Goal: Task Accomplishment & Management: Manage account settings

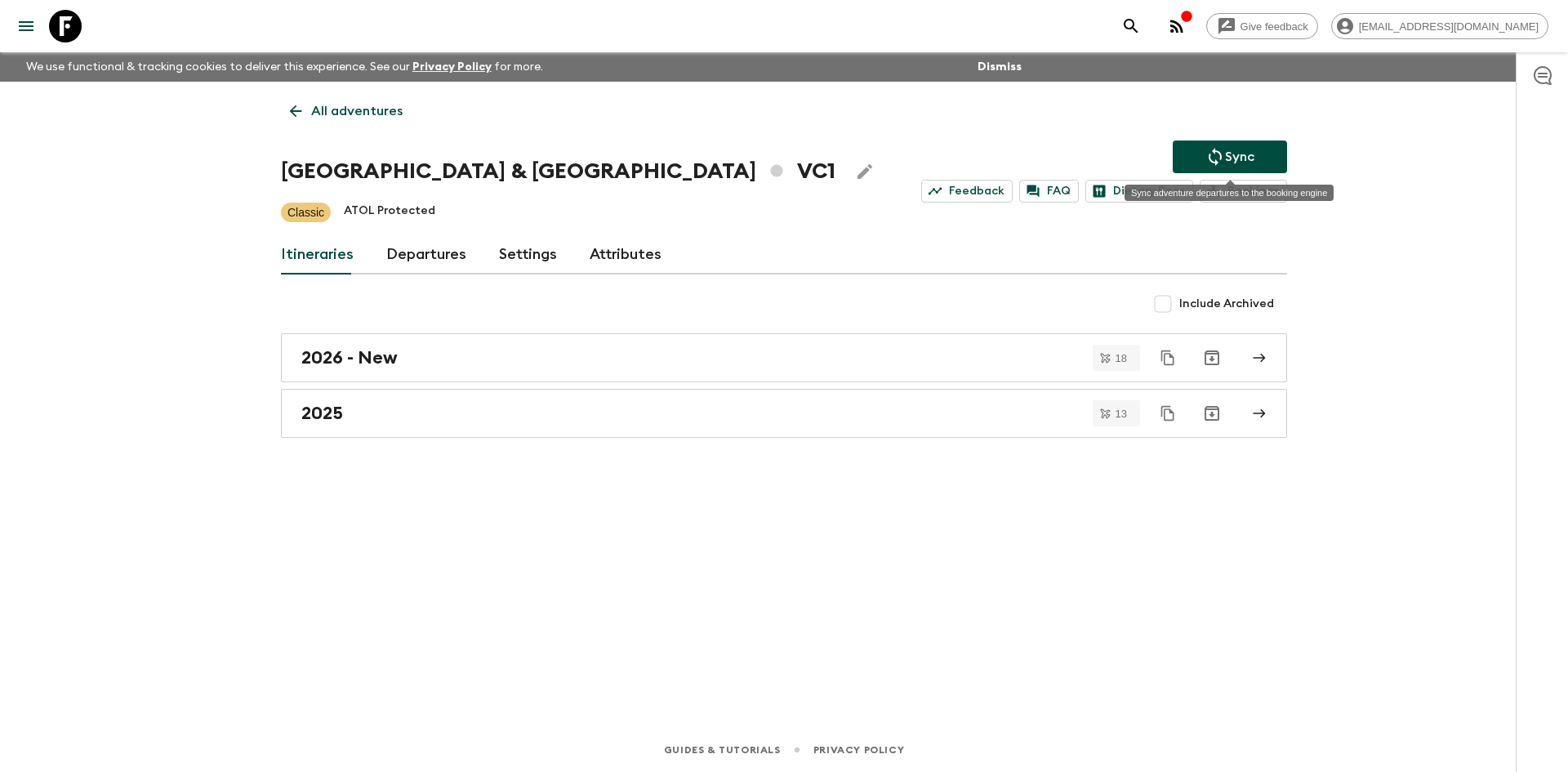
click at [1203, 158] on button "Sync" at bounding box center [1231, 156] width 115 height 33
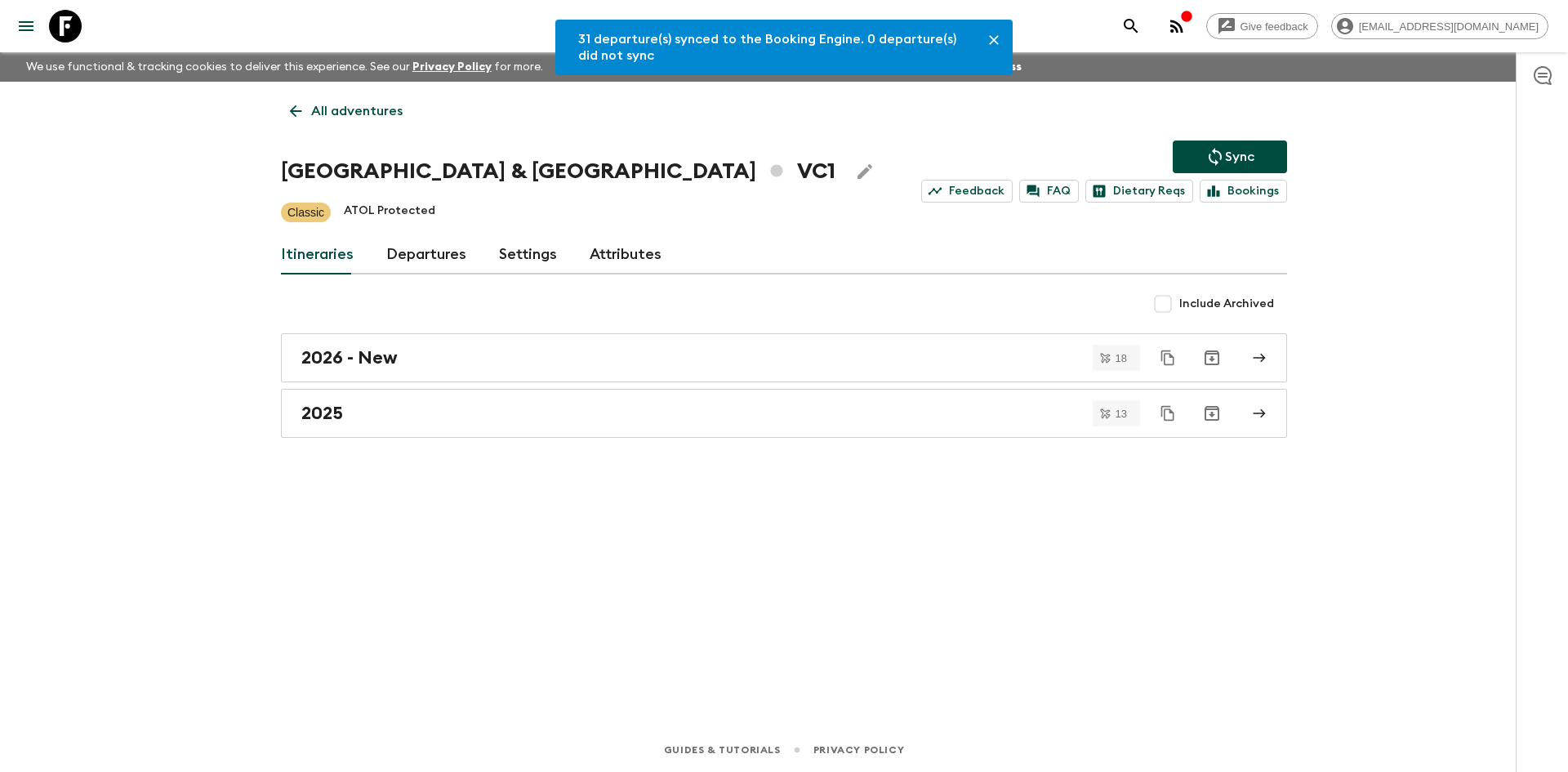
click at [317, 113] on p "All adventures" at bounding box center [356, 111] width 91 height 20
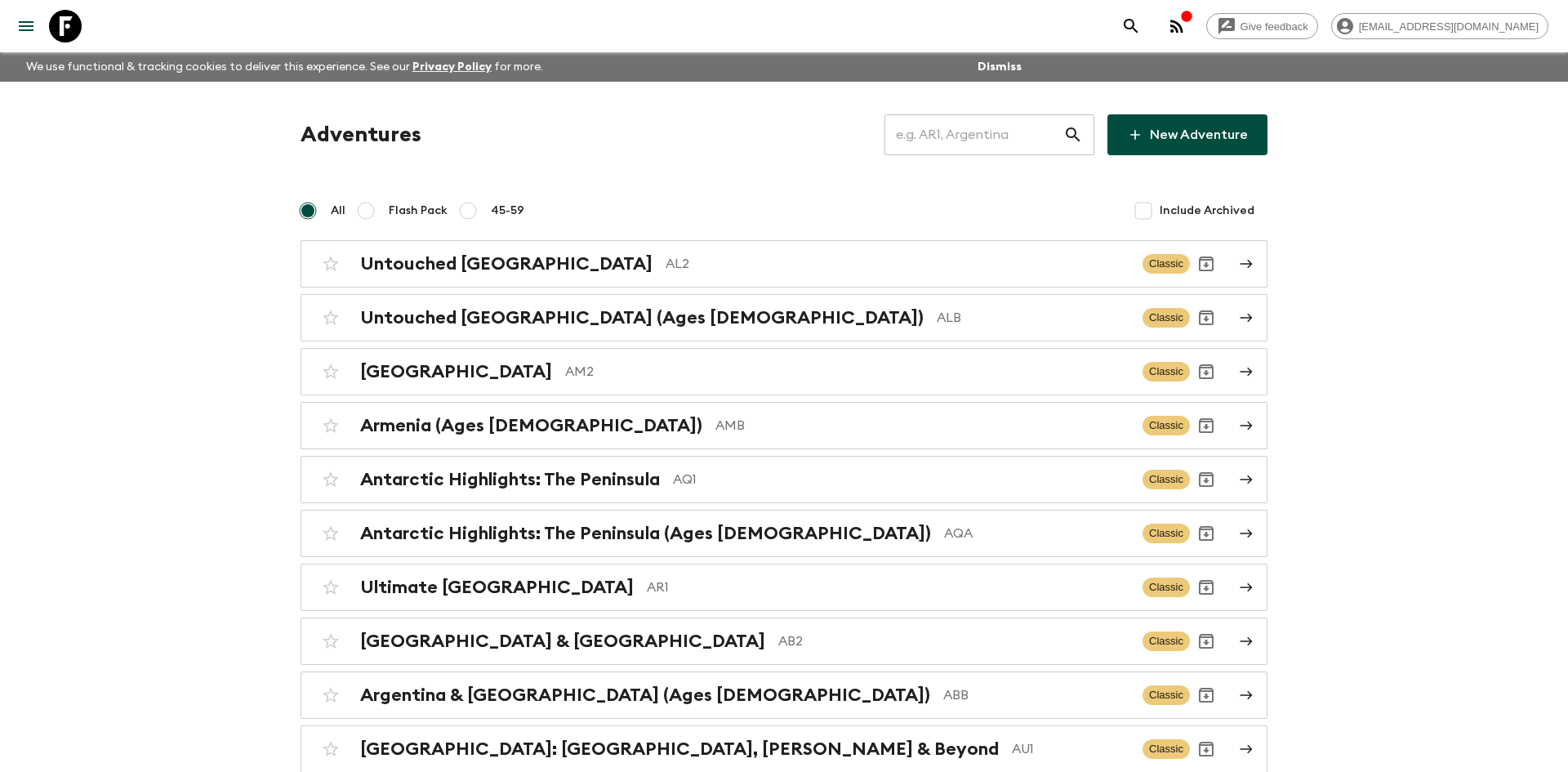
click at [981, 133] on input "text" at bounding box center [974, 134] width 179 height 46
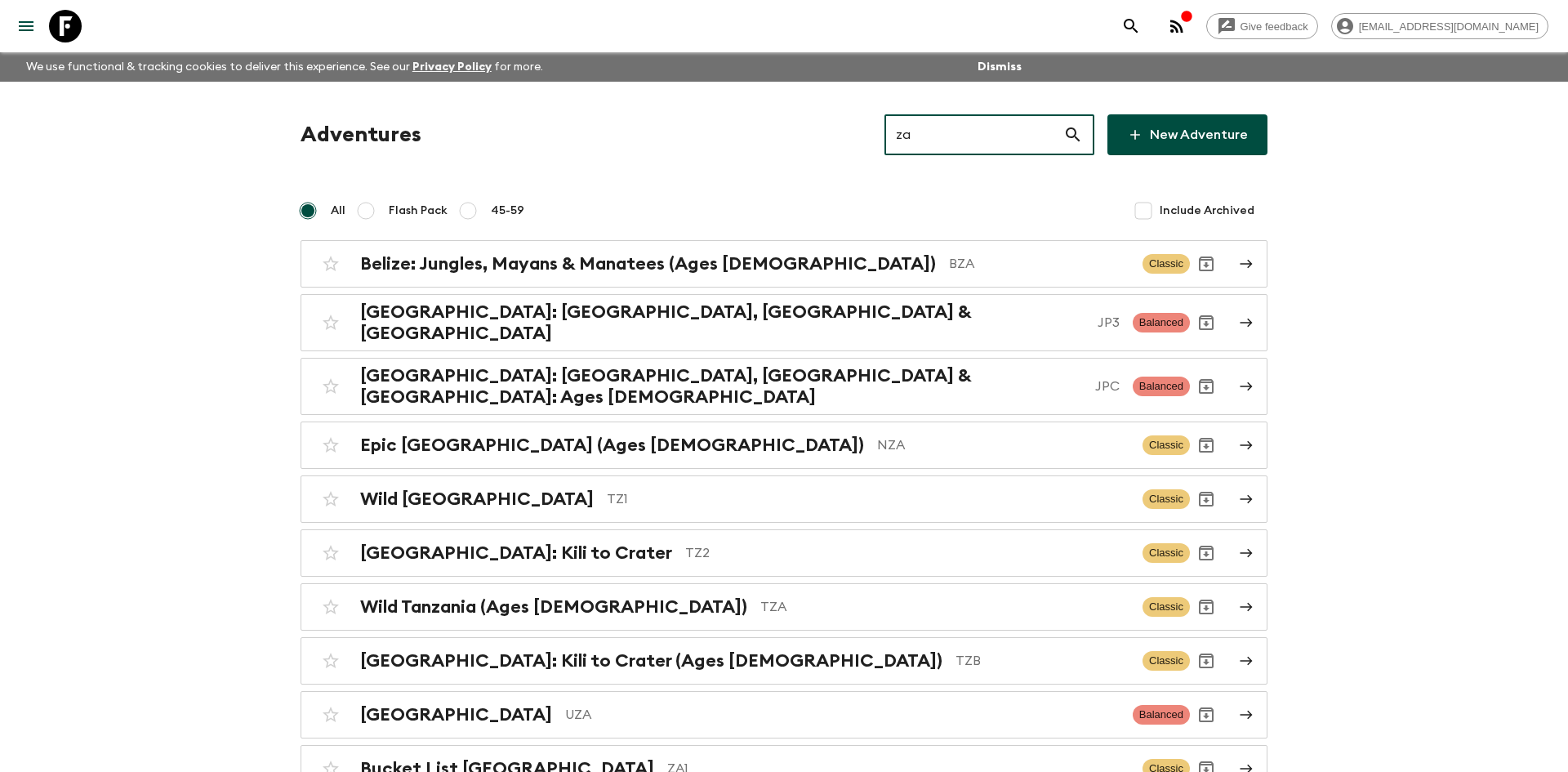
type input "za2"
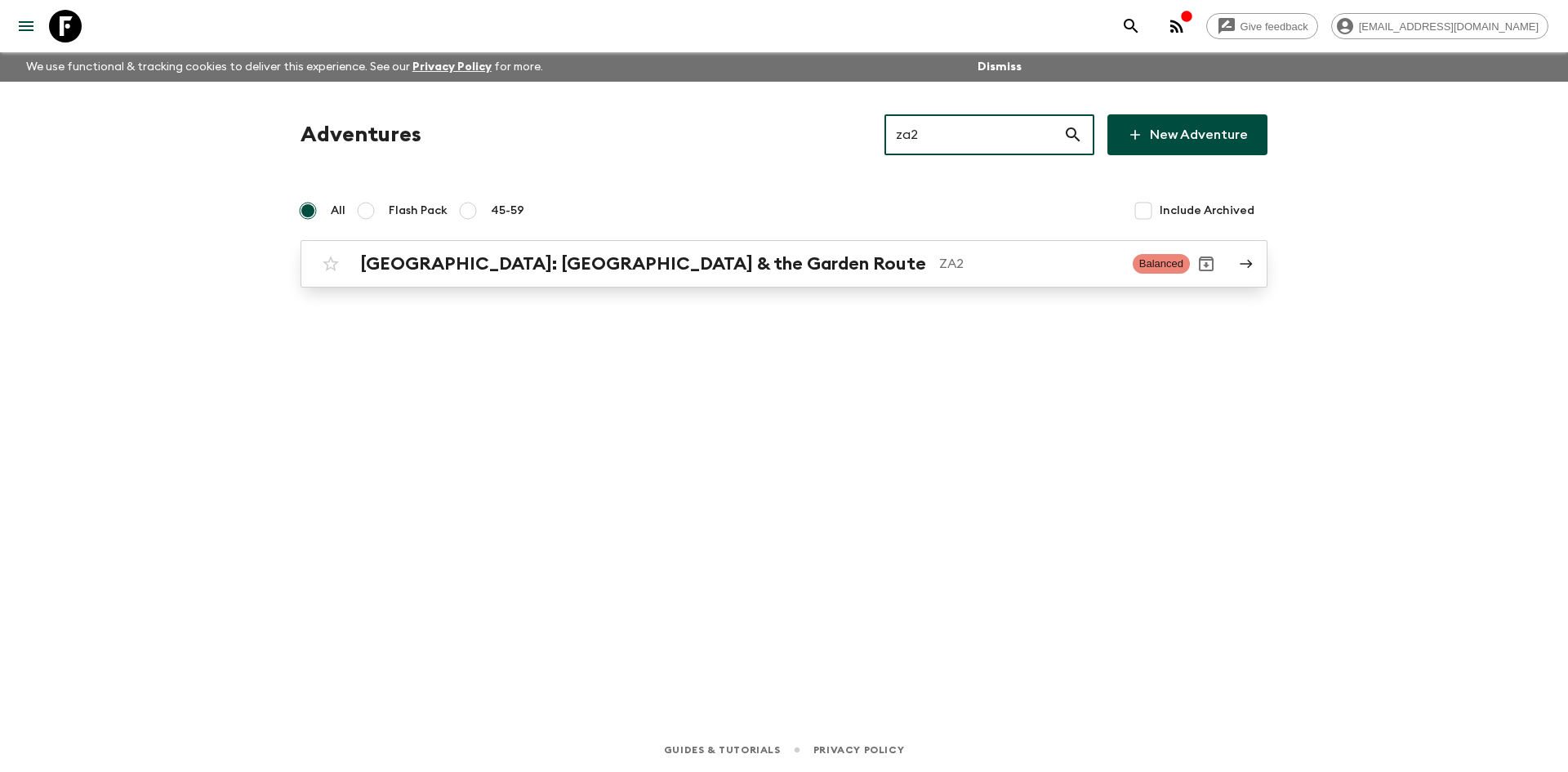
click at [583, 278] on div "[GEOGRAPHIC_DATA]: [GEOGRAPHIC_DATA] & the Garden Route ZA2 Balanced" at bounding box center [753, 263] width 876 height 33
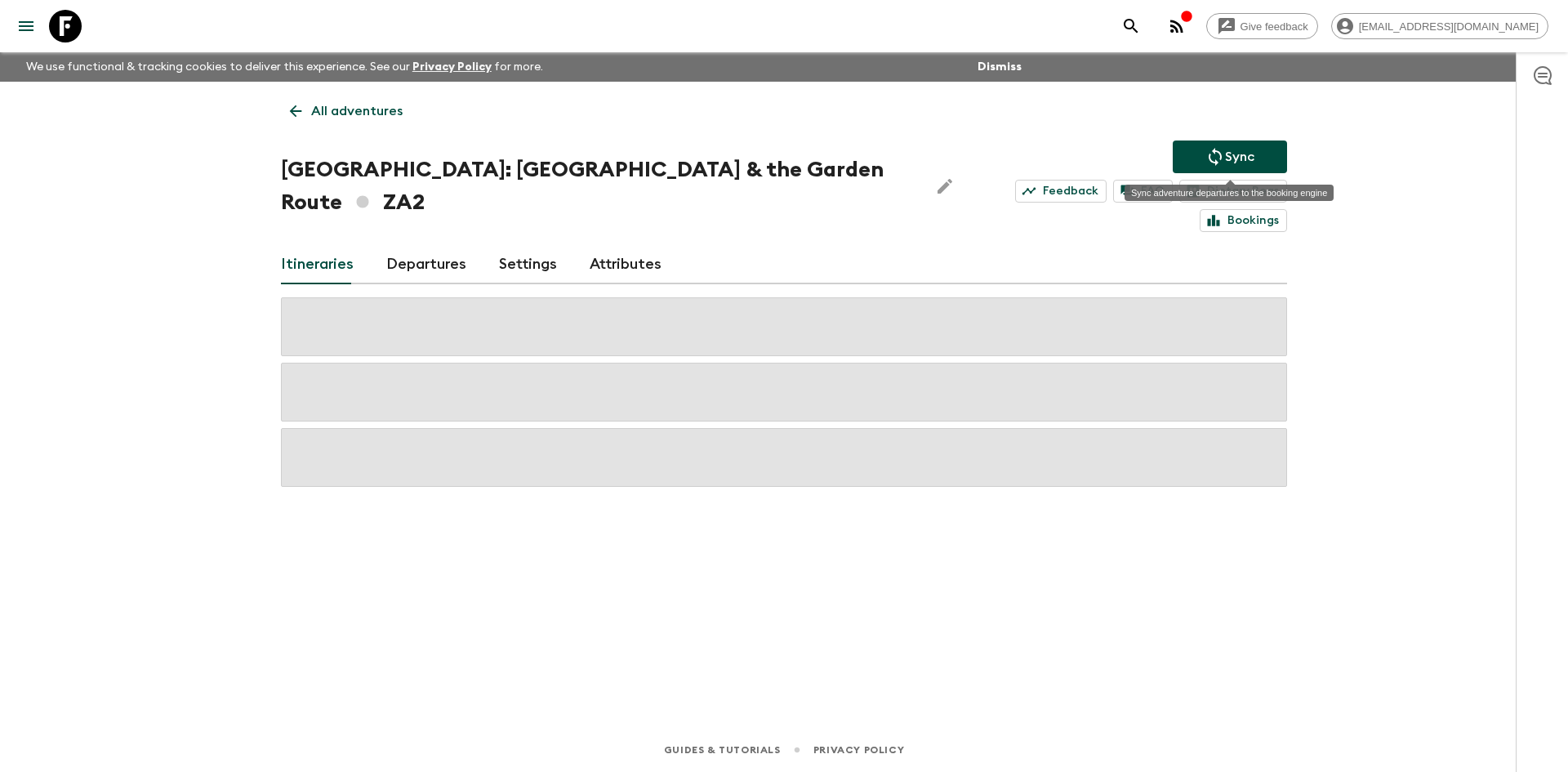
click at [1229, 158] on p "Sync" at bounding box center [1239, 156] width 29 height 20
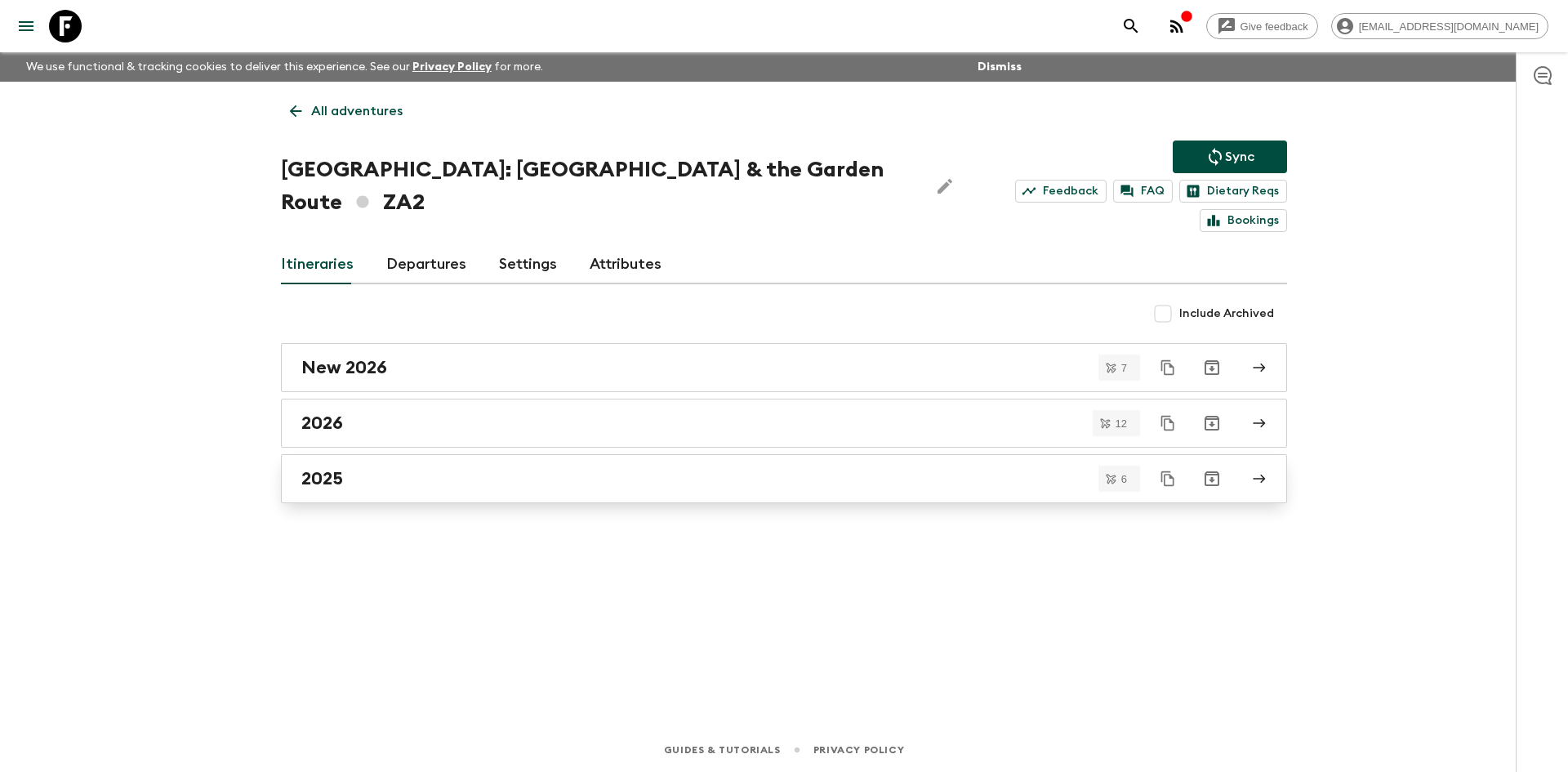
click at [387, 468] on div "2025" at bounding box center [769, 479] width 934 height 22
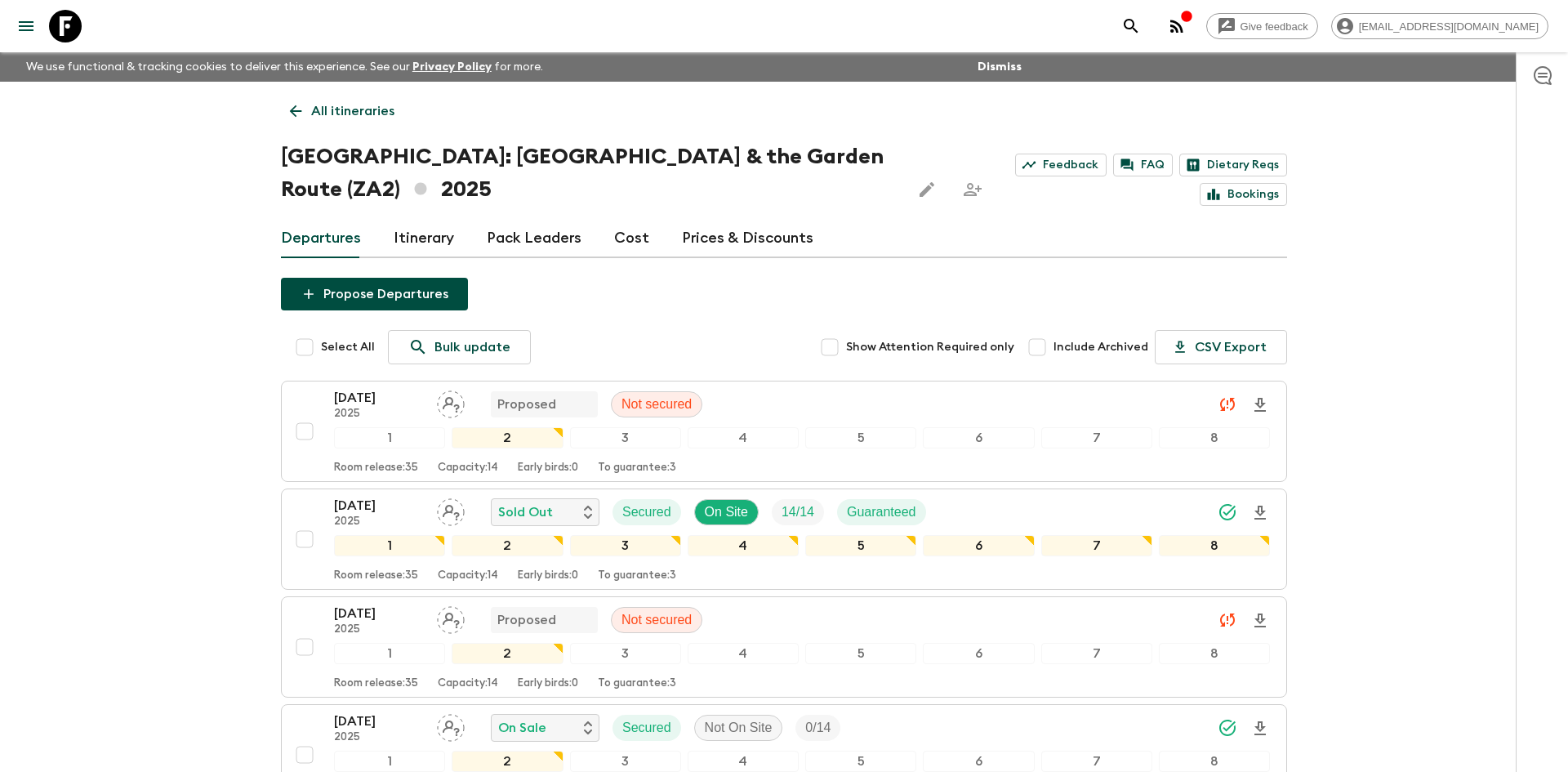
click at [355, 110] on p "All itineraries" at bounding box center [353, 111] width 84 height 20
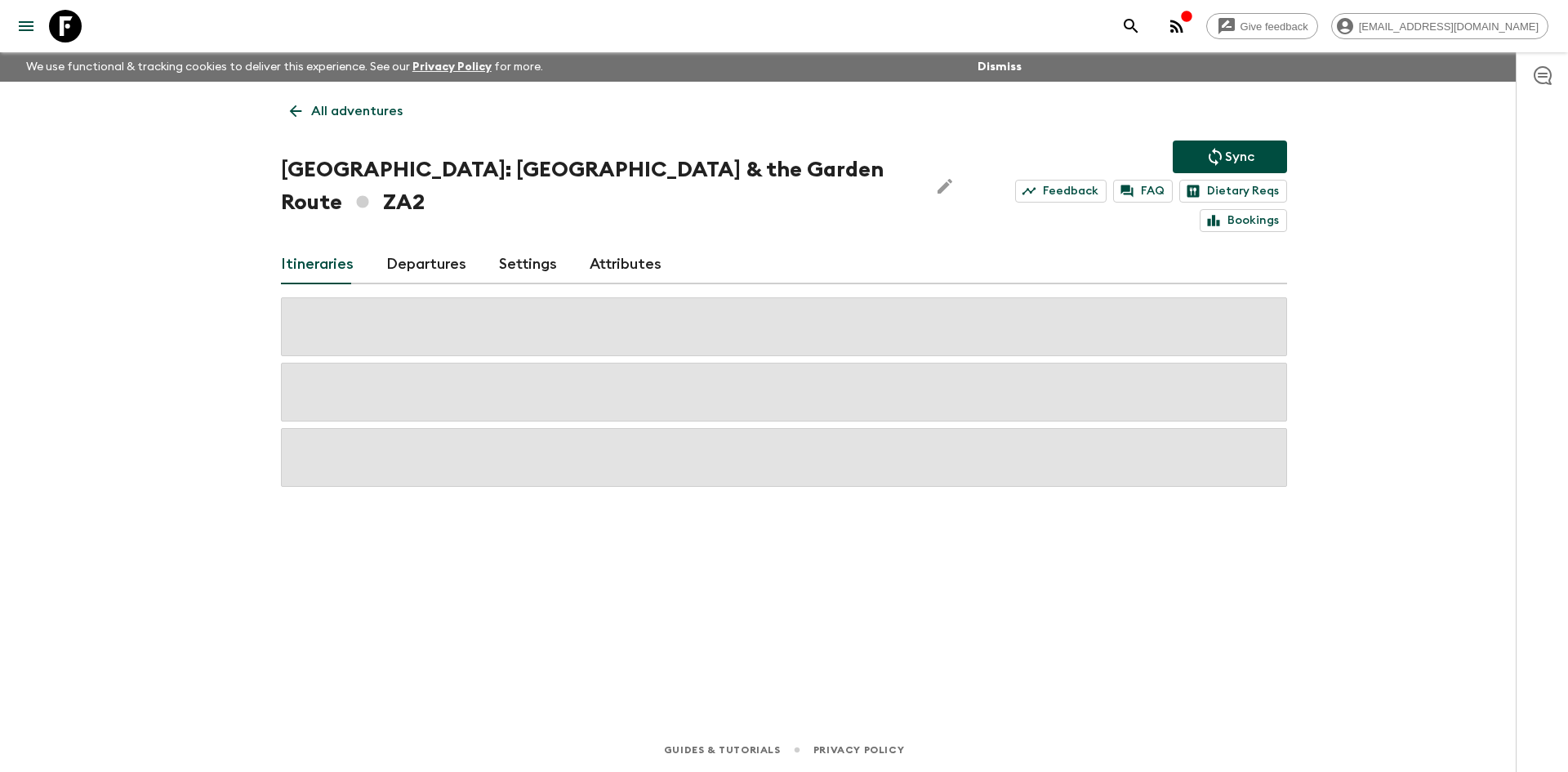
click at [355, 110] on p "All adventures" at bounding box center [356, 111] width 91 height 20
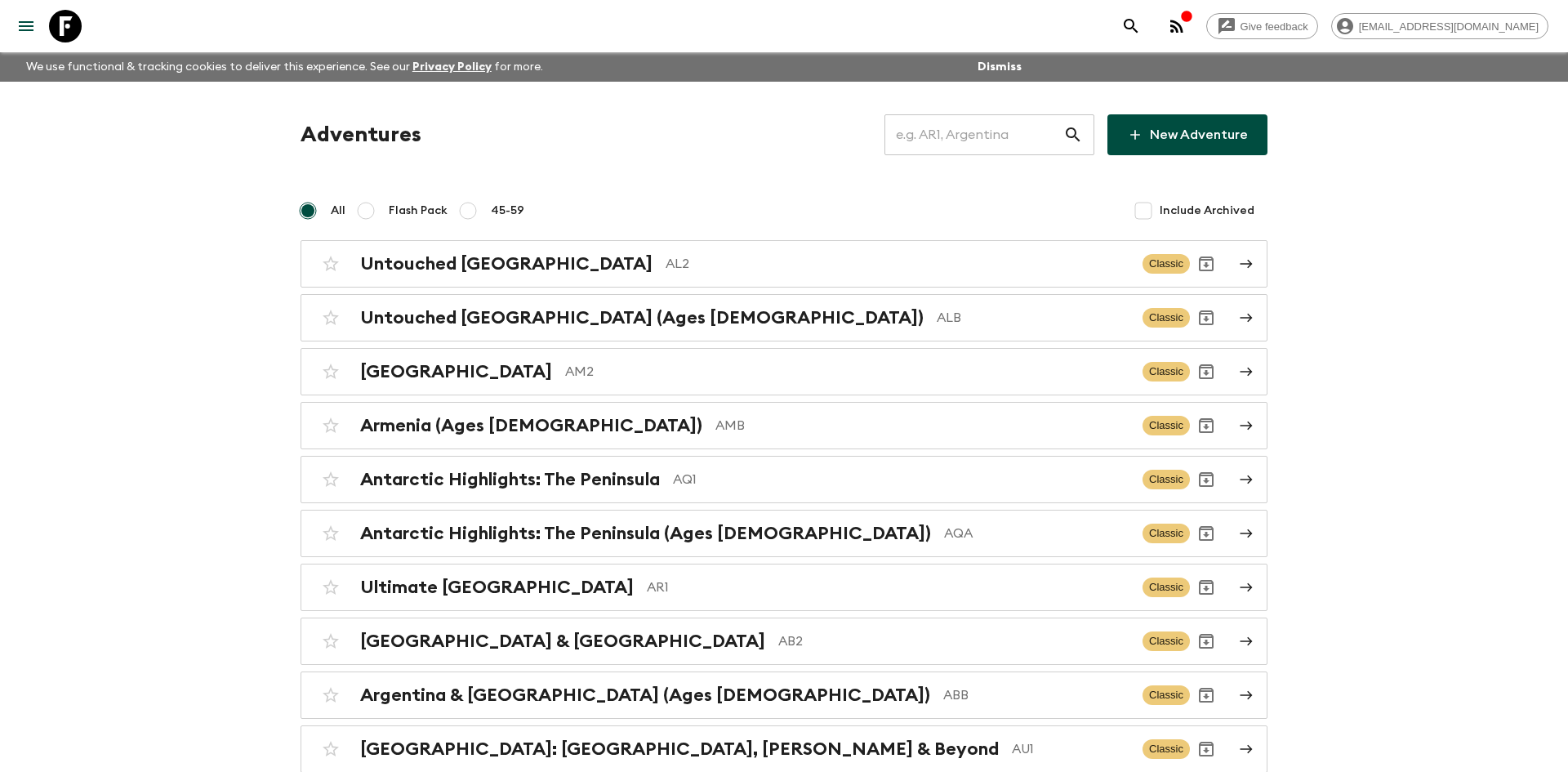
click at [918, 133] on input "text" at bounding box center [974, 134] width 179 height 46
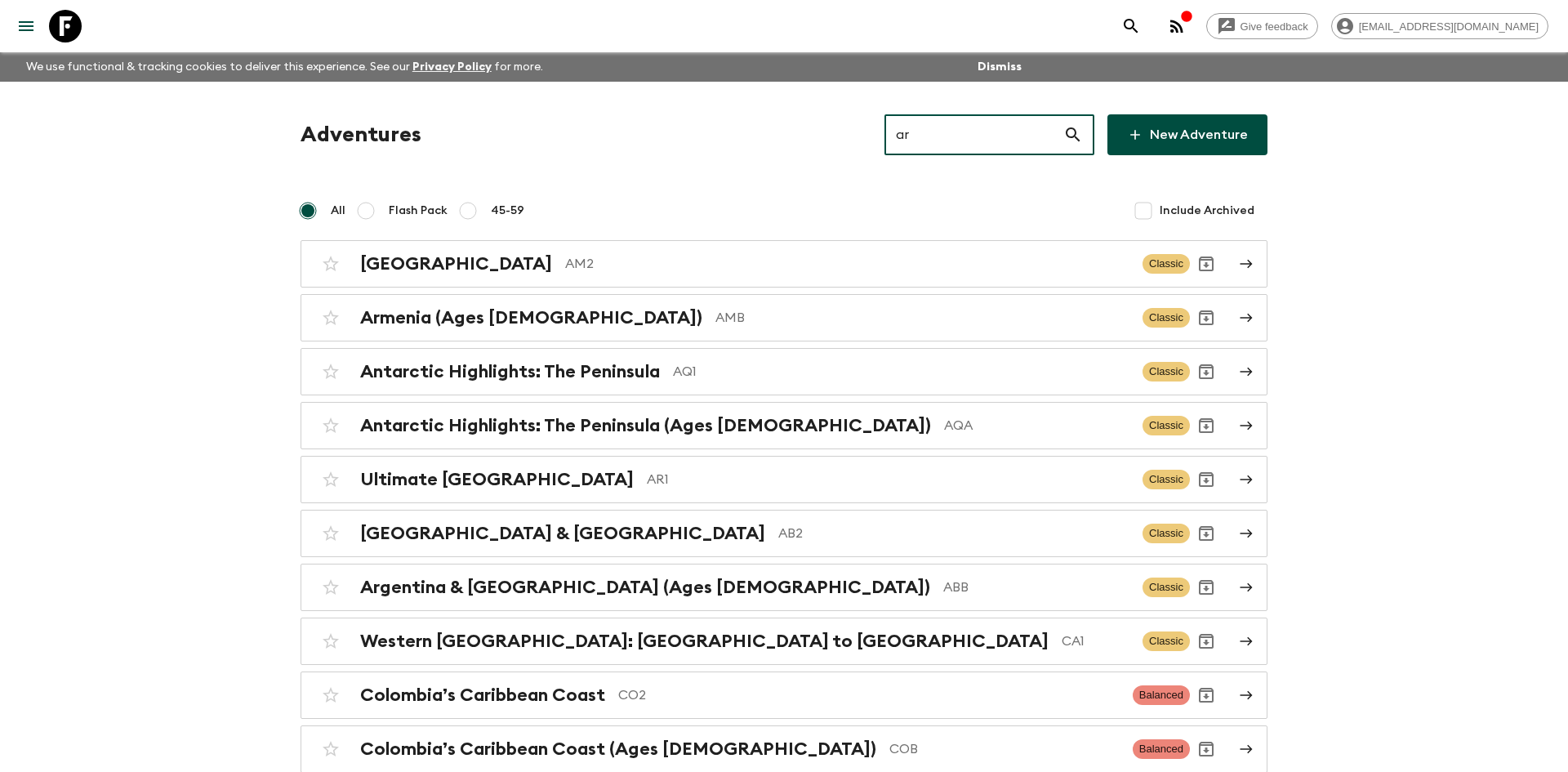
type input "ar1"
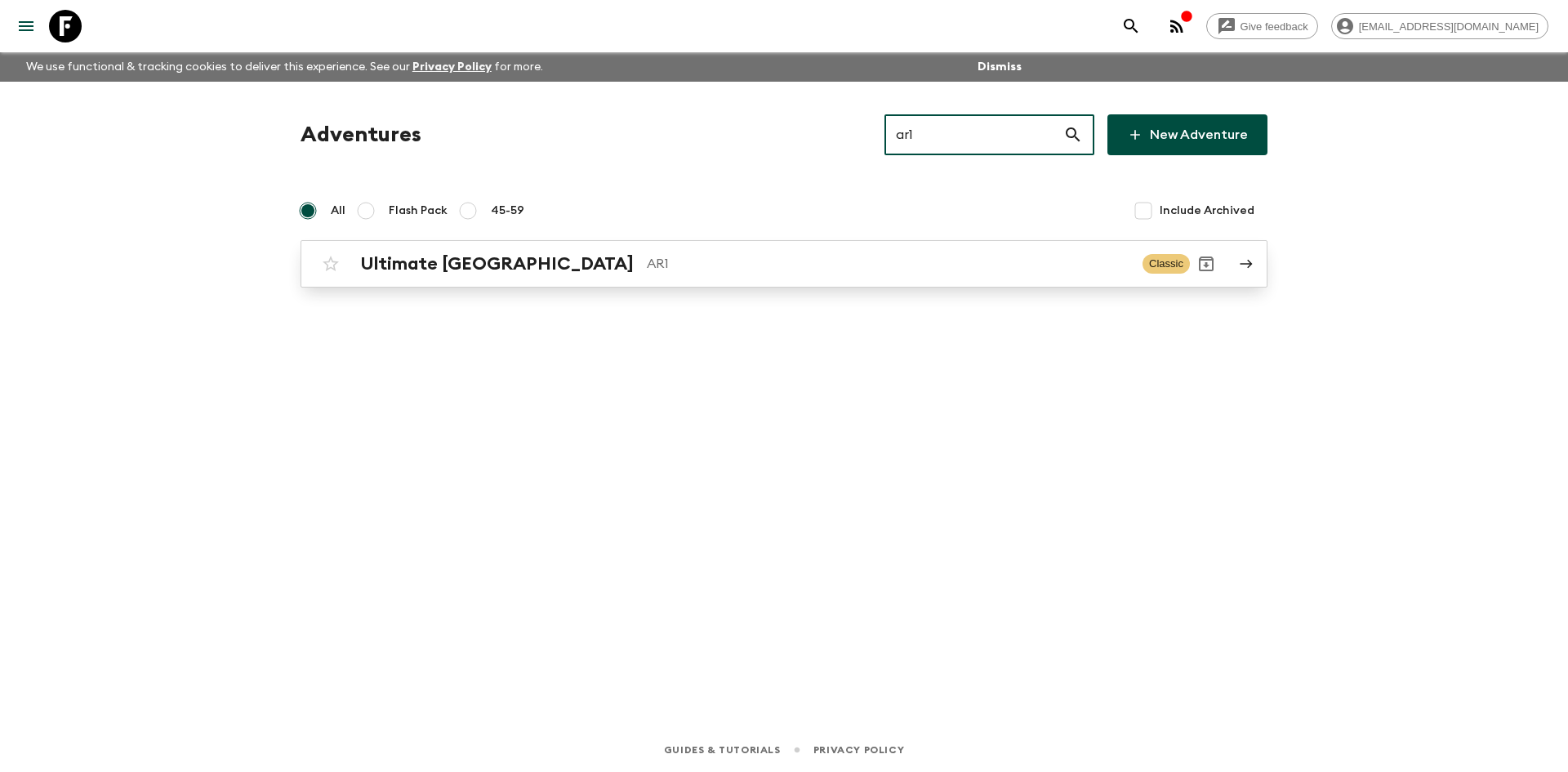
click at [647, 264] on p "AR1" at bounding box center [888, 263] width 483 height 20
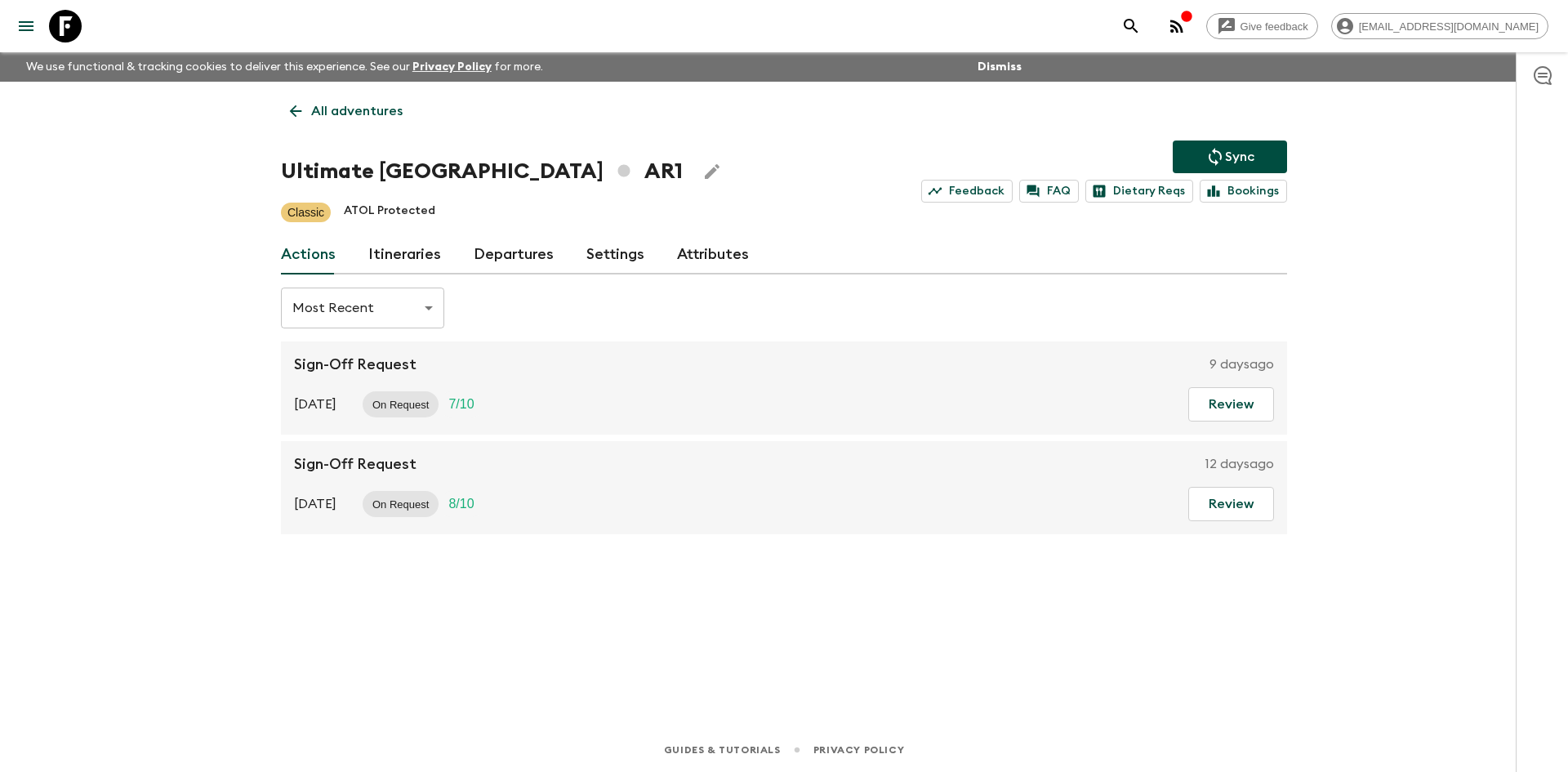
click at [1214, 147] on icon "Sync adventure departures to the booking engine" at bounding box center [1215, 156] width 20 height 20
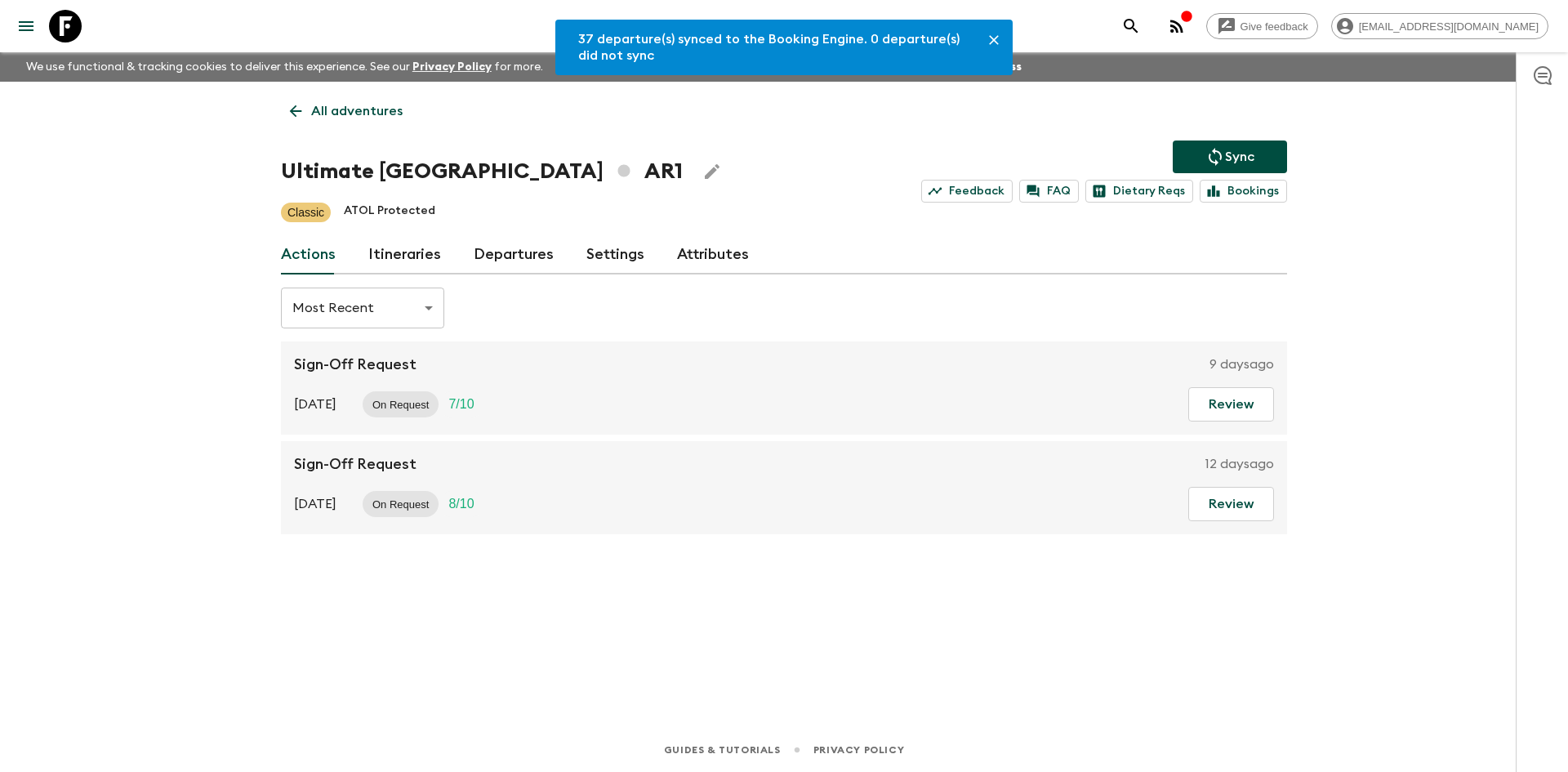
click at [533, 255] on link "Departures" at bounding box center [513, 255] width 80 height 39
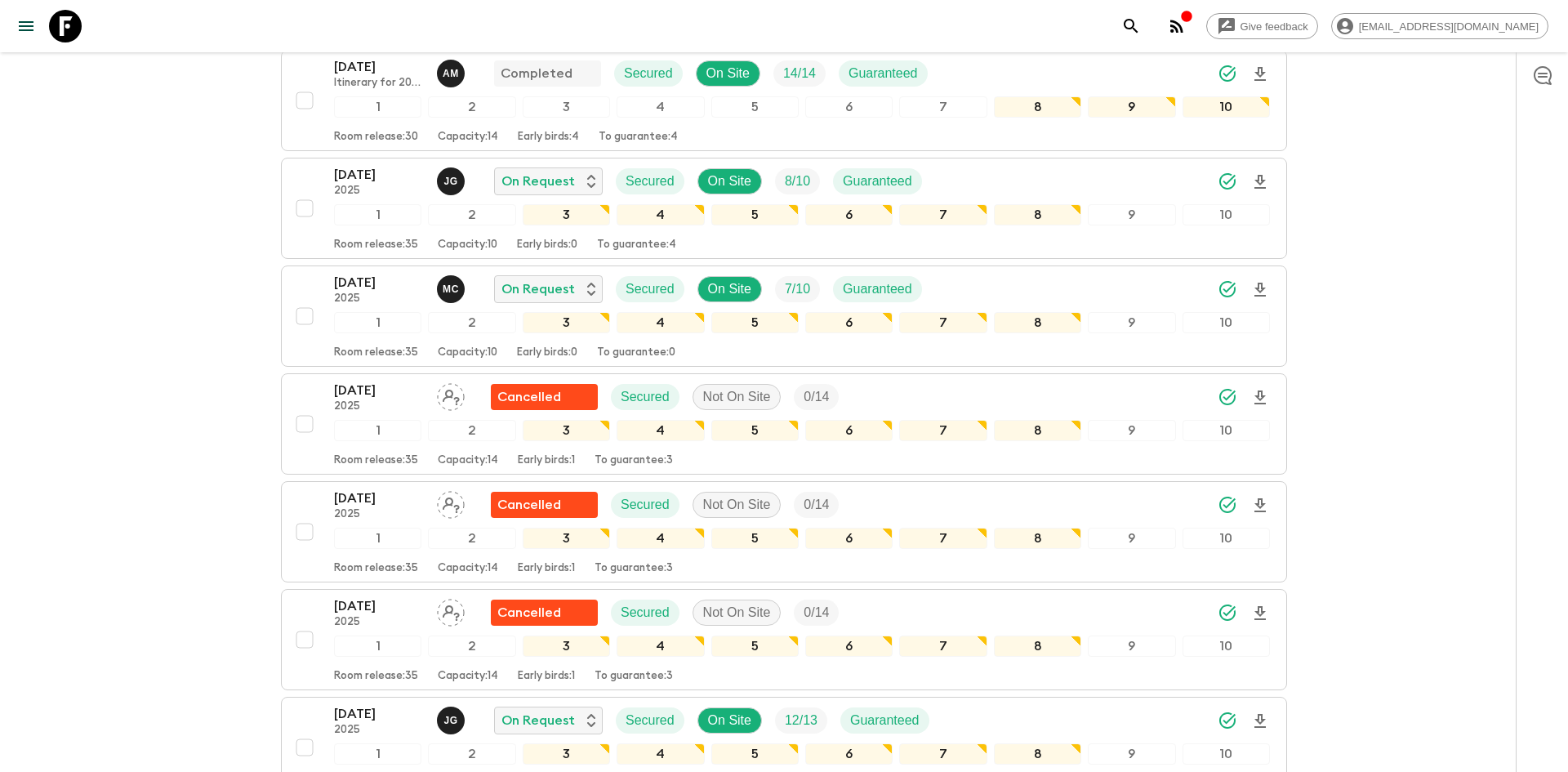
scroll to position [560, 0]
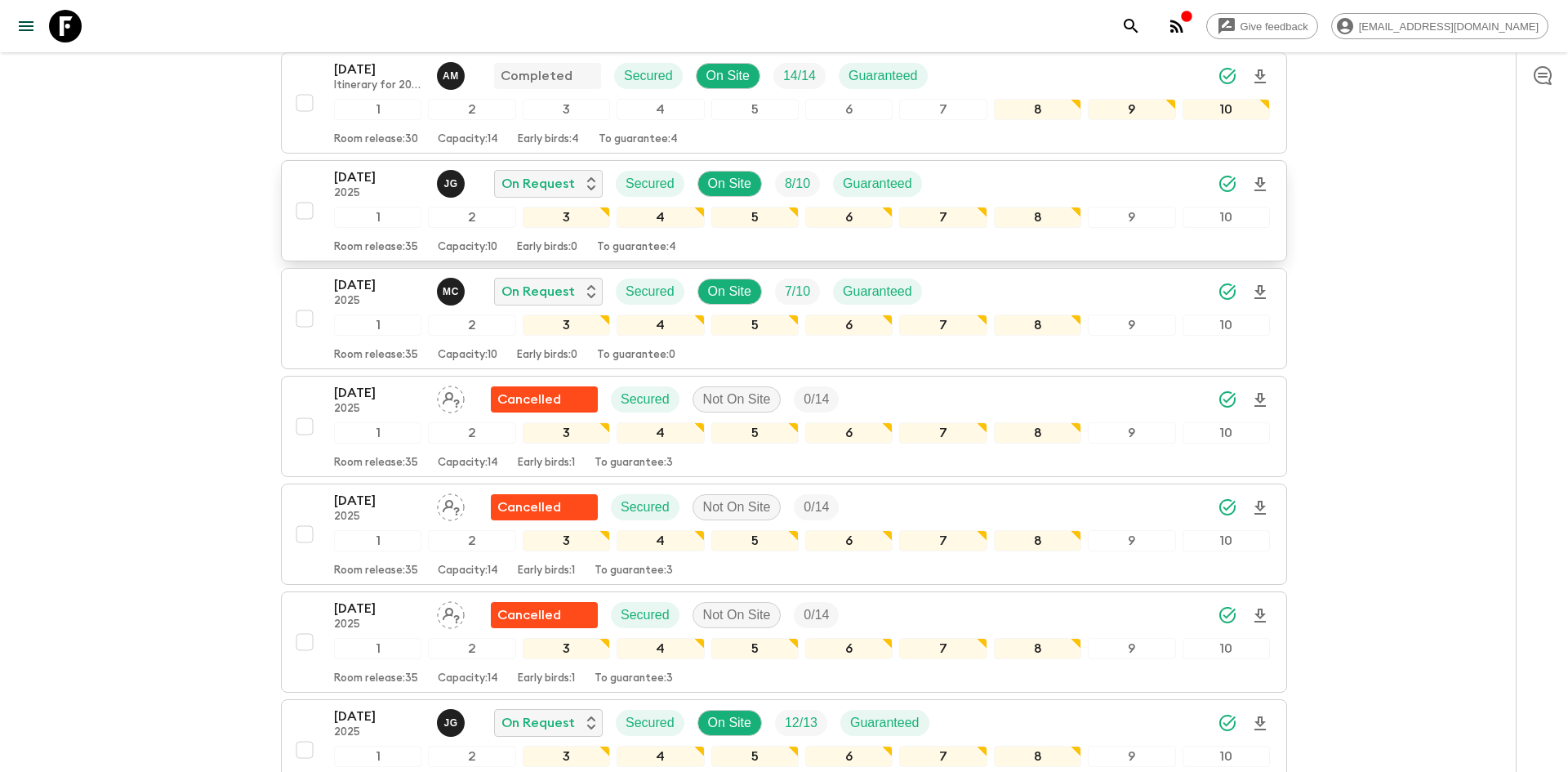
click at [1030, 183] on div "[DATE] 2025 [PERSON_NAME] On Request Secured On Site 8 / 10 Guaranteed" at bounding box center [802, 183] width 936 height 33
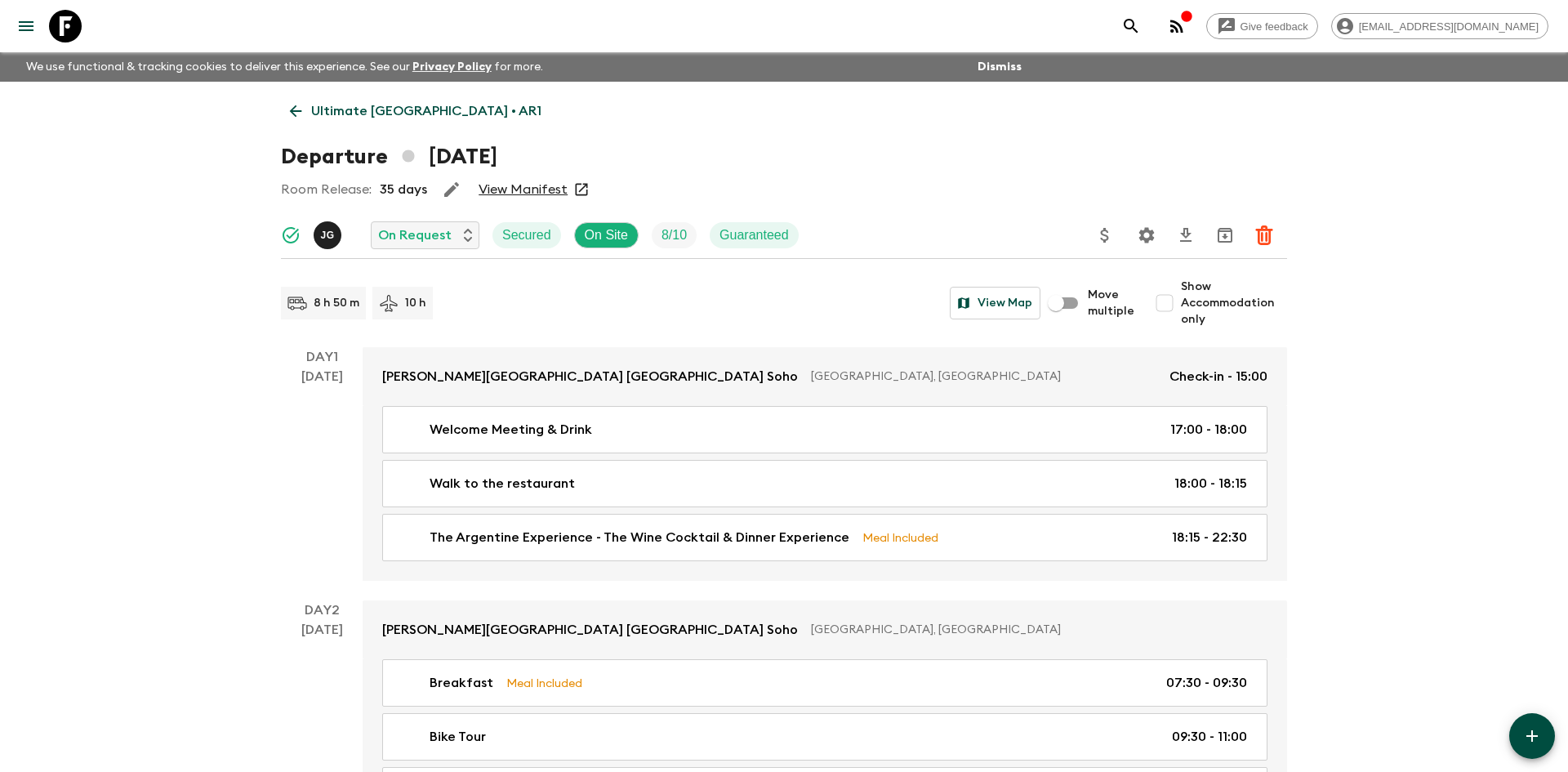
click at [1150, 228] on icon "Settings" at bounding box center [1147, 235] width 20 height 20
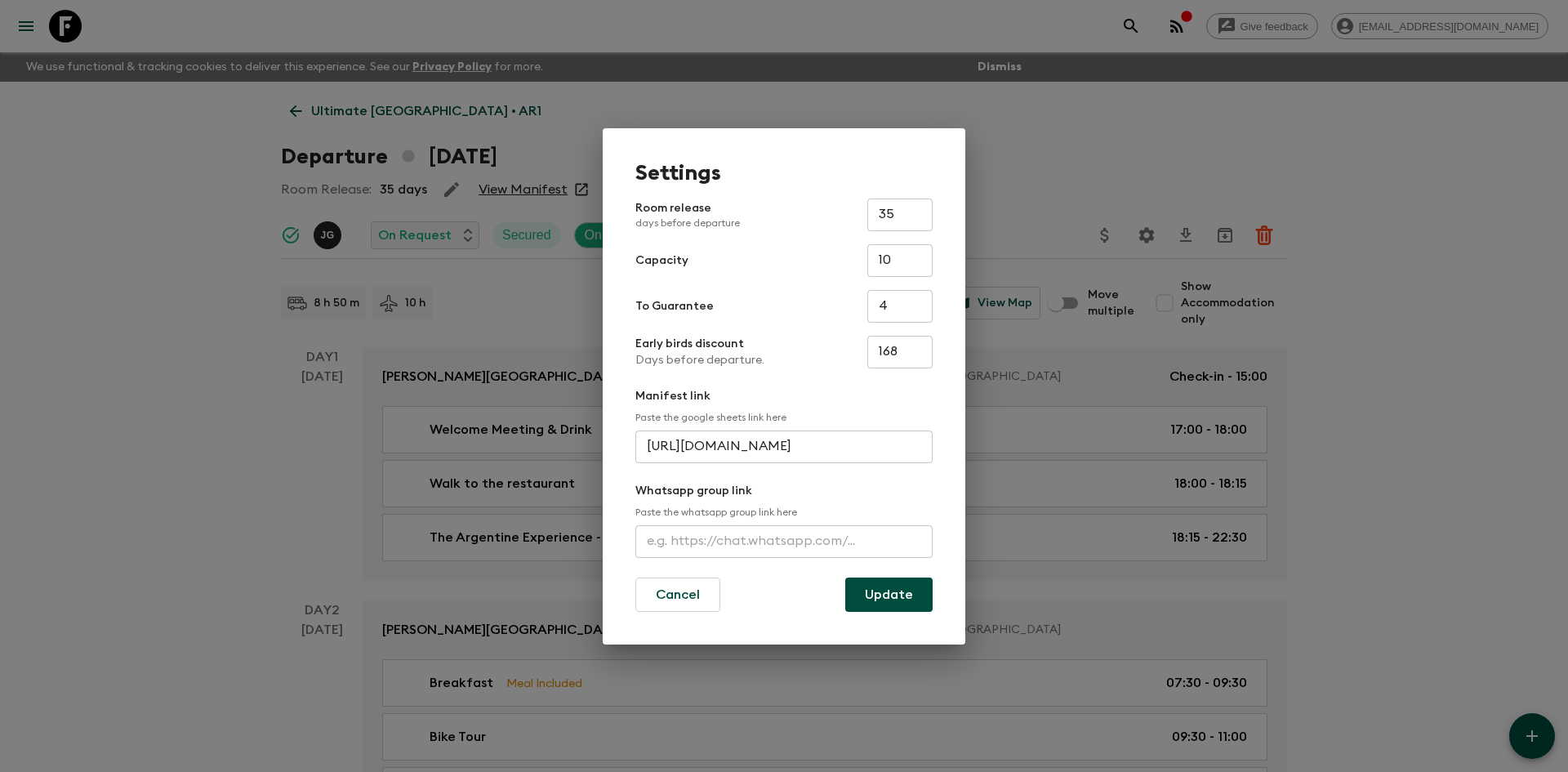
click at [735, 532] on input "text" at bounding box center [784, 542] width 297 height 33
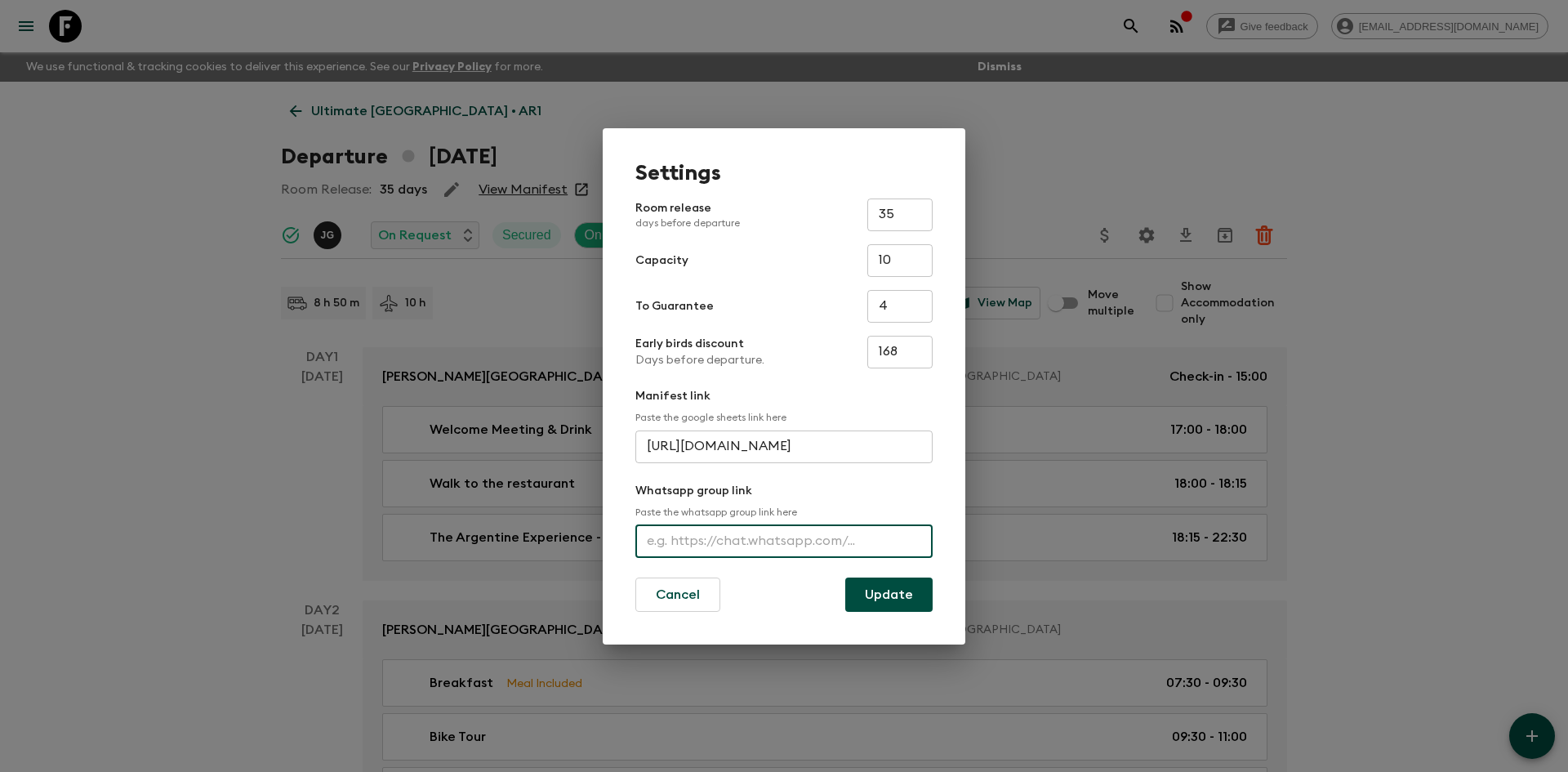
paste input "[URL][DOMAIN_NAME]"
type input "[URL][DOMAIN_NAME]"
click at [886, 604] on button "Update" at bounding box center [888, 594] width 87 height 34
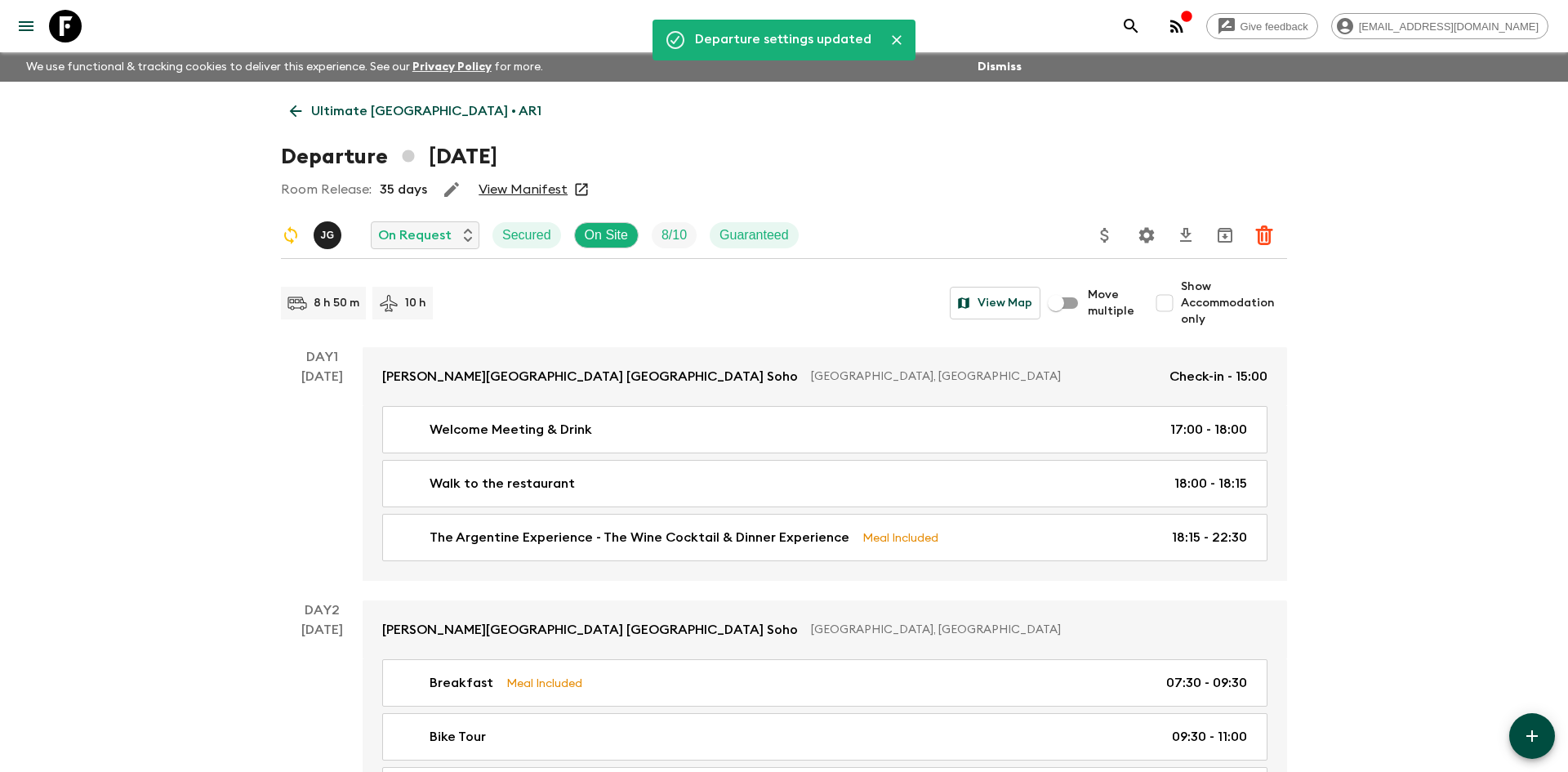
click at [399, 111] on p "Ultimate [GEOGRAPHIC_DATA] • AR1" at bounding box center [426, 111] width 230 height 20
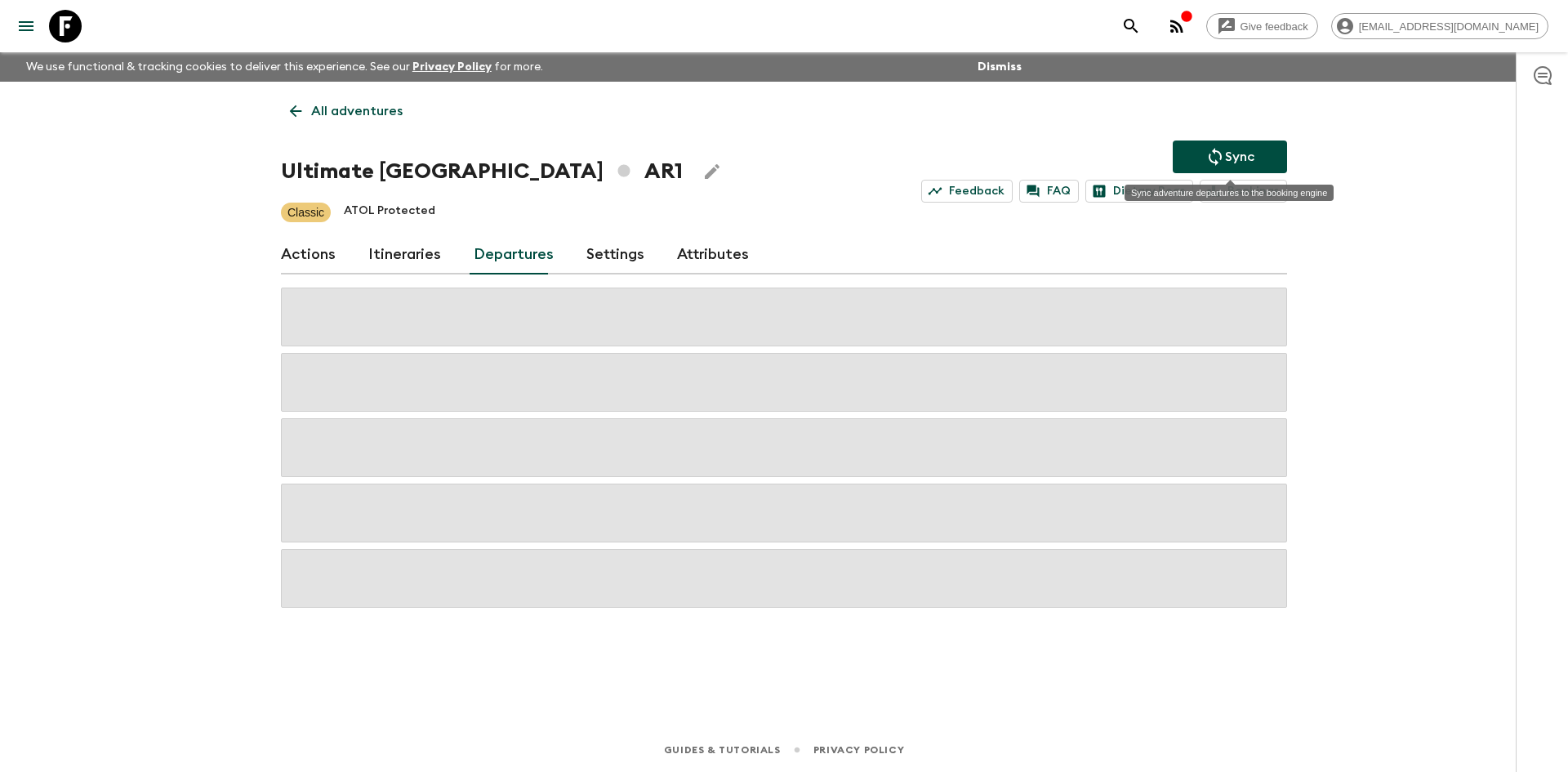
click at [1207, 159] on icon "Sync adventure departures to the booking engine" at bounding box center [1215, 156] width 20 height 20
